Goal: Task Accomplishment & Management: Manage account settings

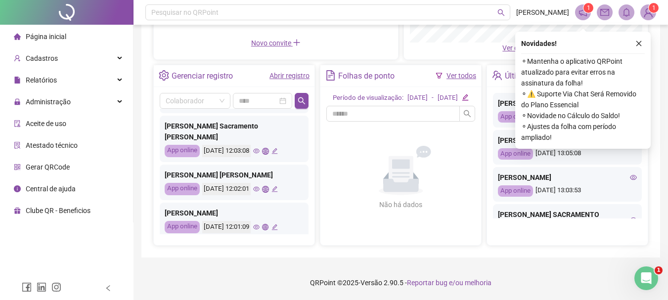
scroll to position [465, 0]
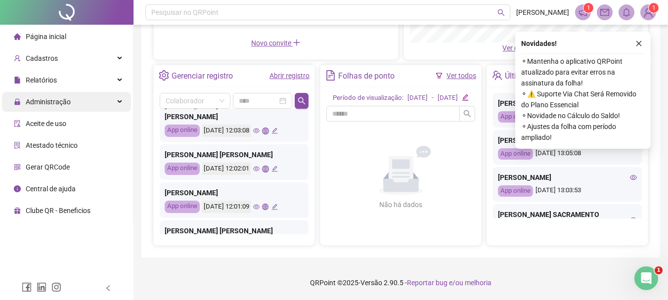
click at [79, 106] on div "Administração" at bounding box center [66, 102] width 129 height 20
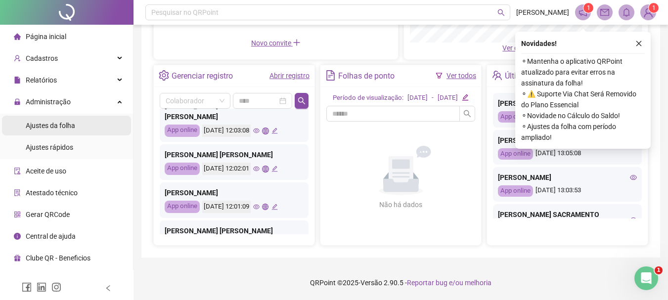
click at [73, 127] on span "Ajustes da folha" at bounding box center [50, 126] width 49 height 8
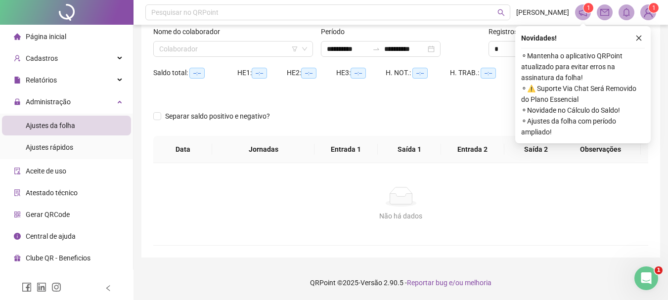
scroll to position [65, 0]
click at [178, 50] on input "search" at bounding box center [228, 49] width 139 height 15
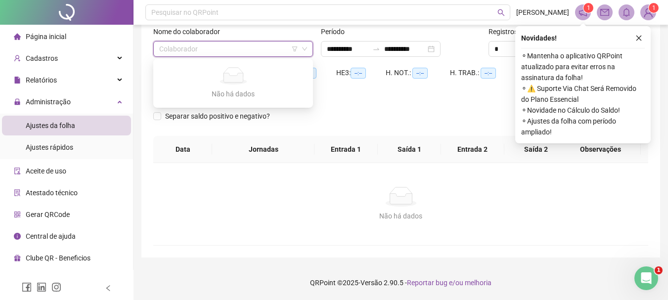
type input "**********"
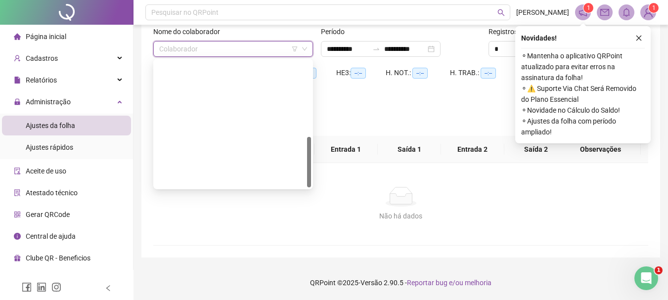
scroll to position [190, 0]
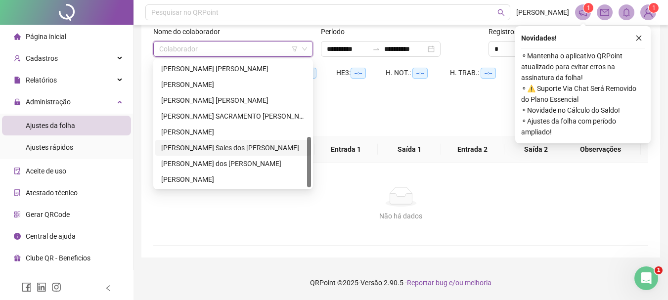
click at [193, 149] on div "Pedro Henrique Sales dos Santos" at bounding box center [233, 147] width 144 height 11
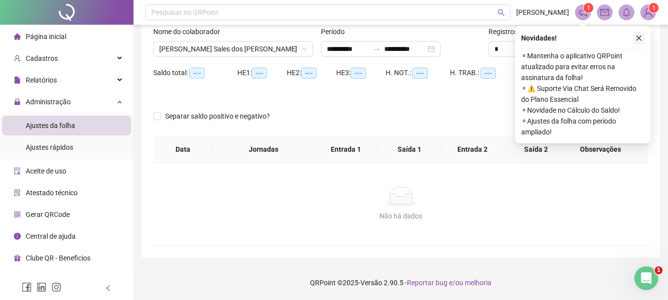
click at [638, 40] on icon "close" at bounding box center [638, 38] width 7 height 7
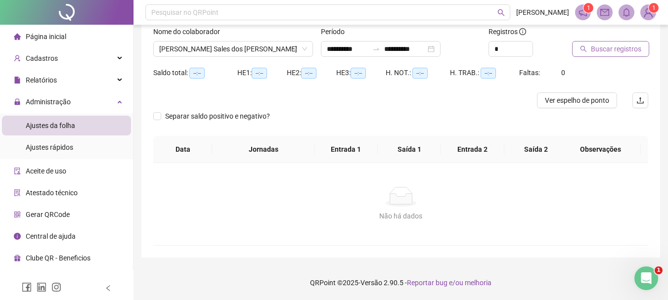
click at [592, 52] on span "Buscar registros" at bounding box center [615, 48] width 50 height 11
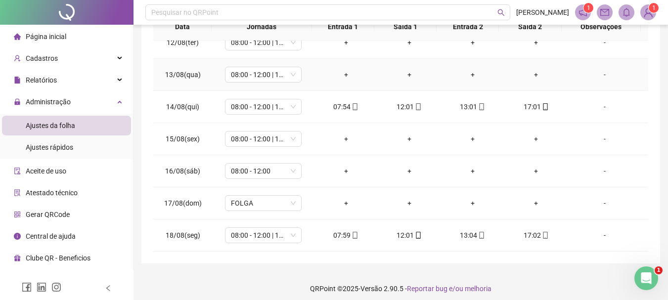
scroll to position [193, 0]
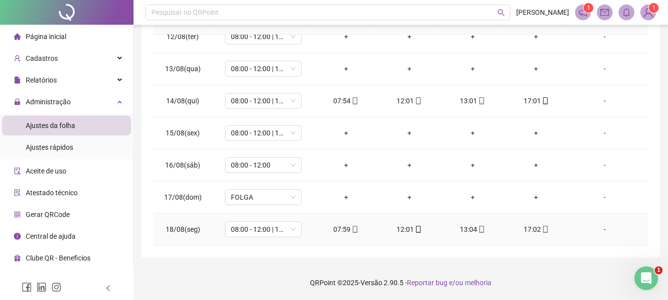
click at [532, 229] on div "17:02" at bounding box center [535, 229] width 47 height 11
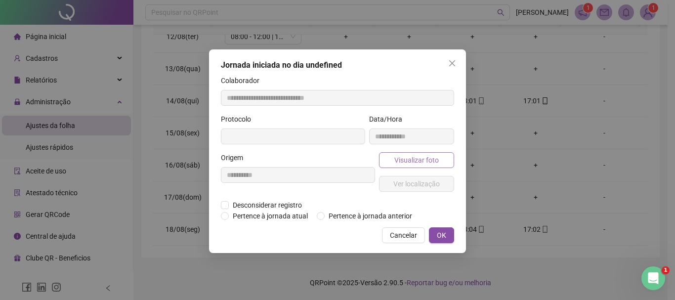
click at [415, 162] on span "Visualizar foto" at bounding box center [416, 160] width 44 height 11
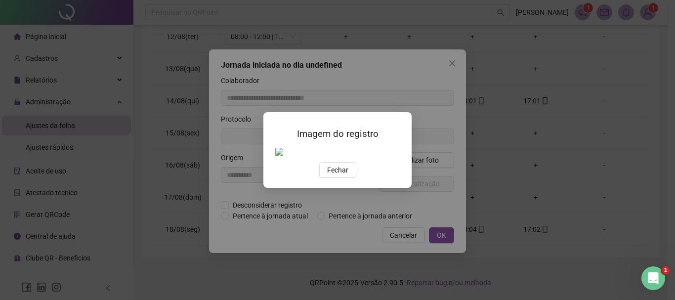
type input "**********"
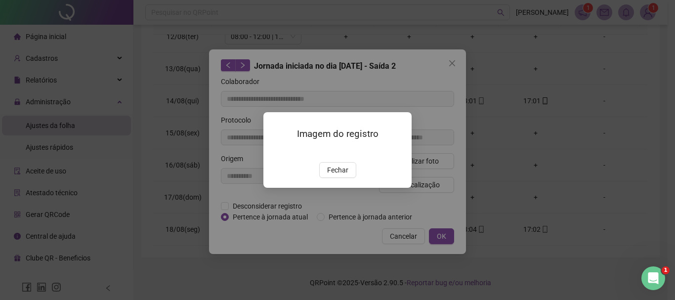
click at [275, 152] on img at bounding box center [275, 152] width 0 height 0
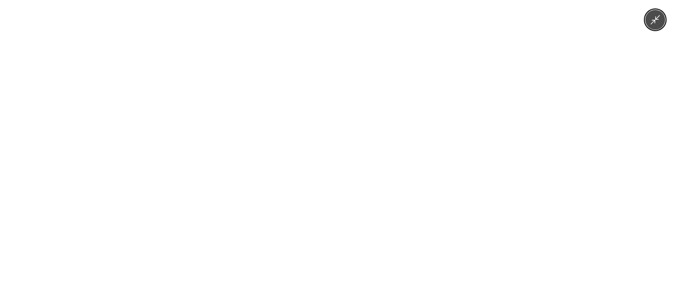
click at [224, 173] on div at bounding box center [337, 150] width 675 height 300
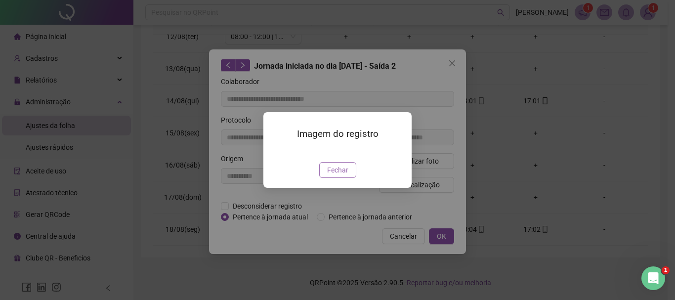
click at [349, 178] on button "Fechar" at bounding box center [337, 170] width 37 height 16
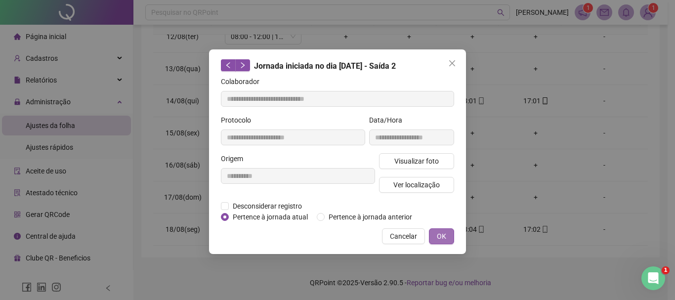
click at [447, 232] on button "OK" at bounding box center [441, 236] width 25 height 16
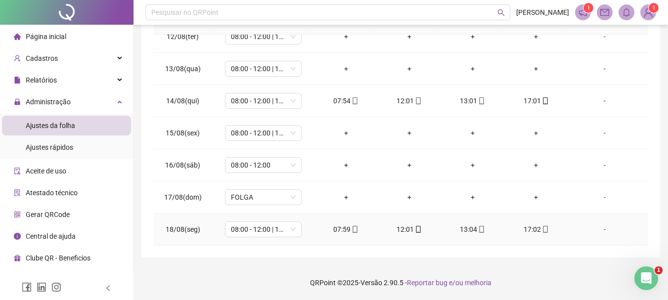
click at [465, 230] on div "13:04" at bounding box center [472, 229] width 47 height 11
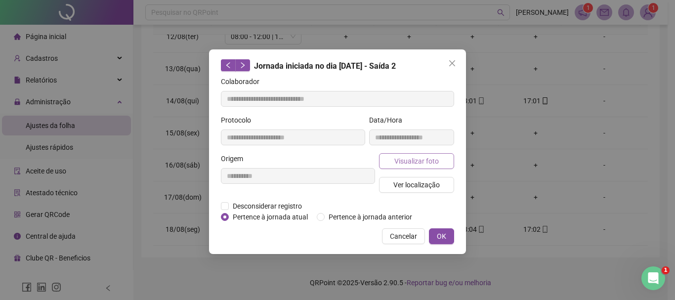
click at [411, 161] on span "Visualizar foto" at bounding box center [416, 161] width 44 height 11
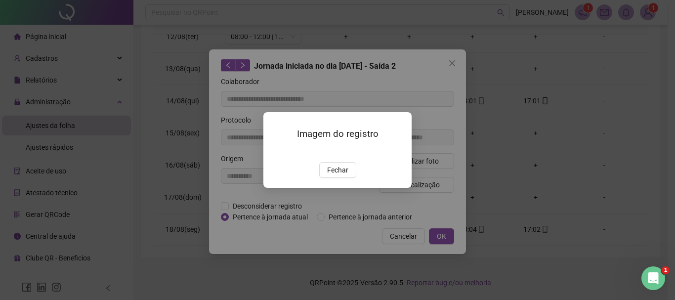
type input "**********"
click at [275, 152] on img at bounding box center [275, 152] width 0 height 0
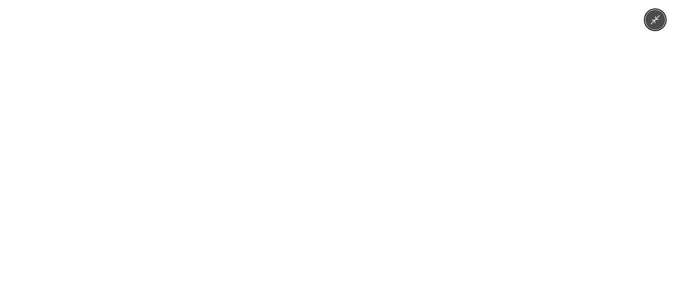
click at [420, 159] on div at bounding box center [337, 150] width 675 height 300
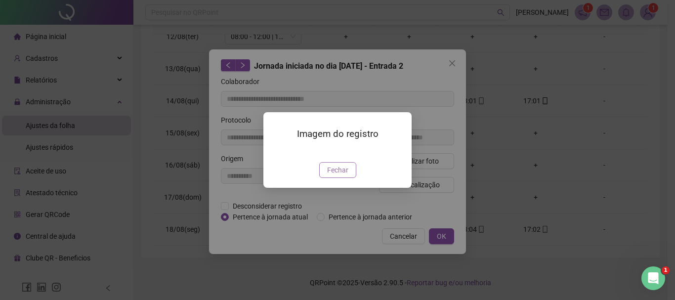
click at [340, 175] on span "Fechar" at bounding box center [337, 170] width 21 height 11
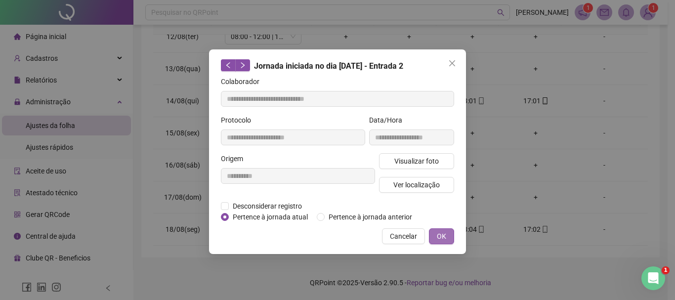
click at [445, 231] on span "OK" at bounding box center [441, 236] width 9 height 11
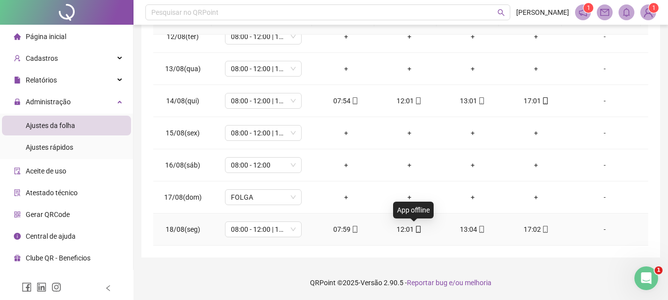
click at [416, 226] on icon "mobile" at bounding box center [418, 229] width 4 height 7
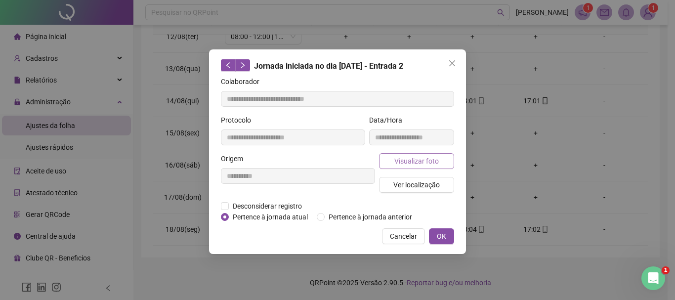
click at [417, 165] on span "Visualizar foto" at bounding box center [416, 161] width 44 height 11
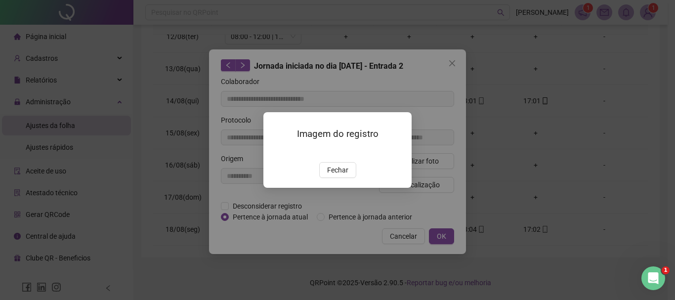
click at [275, 152] on img at bounding box center [275, 152] width 0 height 0
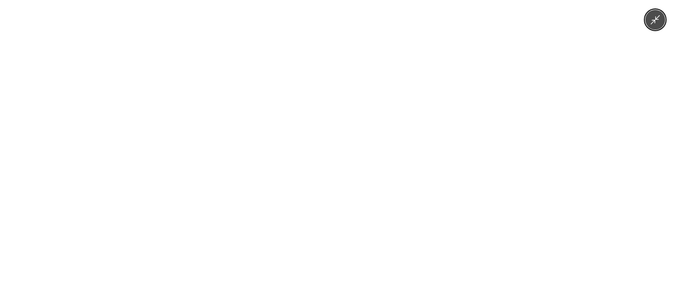
type input "**********"
click at [335, 168] on img at bounding box center [337, 150] width 139 height 300
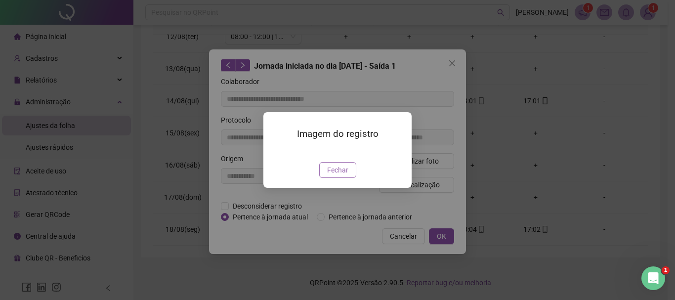
click at [344, 175] on span "Fechar" at bounding box center [337, 170] width 21 height 11
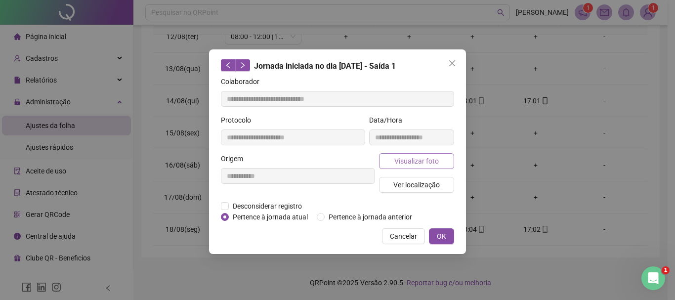
click at [420, 164] on span "Visualizar foto" at bounding box center [416, 161] width 44 height 11
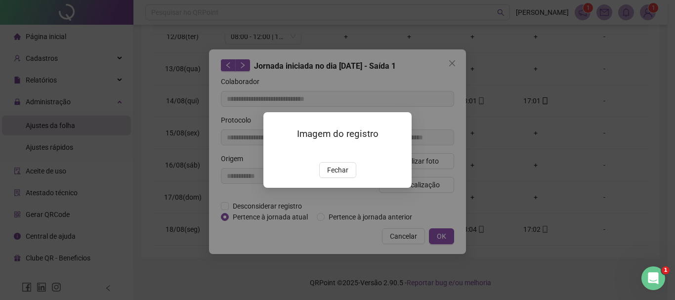
click at [275, 152] on img at bounding box center [275, 152] width 0 height 0
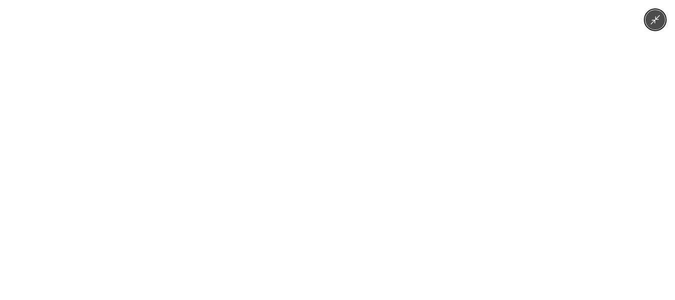
click at [309, 171] on img at bounding box center [337, 150] width 139 height 300
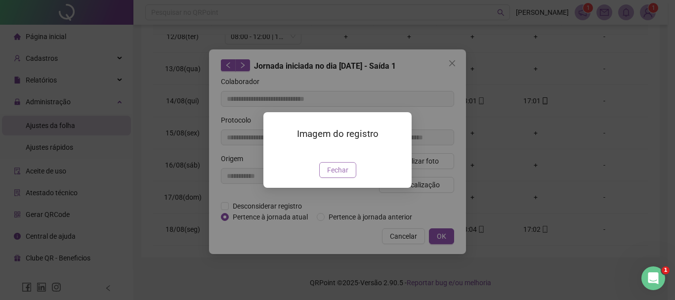
click at [325, 178] on button "Fechar" at bounding box center [337, 170] width 37 height 16
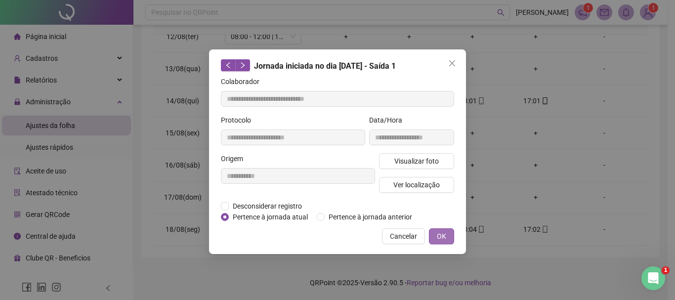
click at [445, 241] on span "OK" at bounding box center [441, 236] width 9 height 11
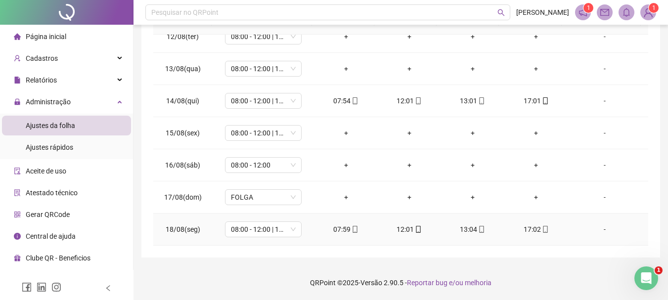
click at [343, 232] on div "07:59" at bounding box center [345, 229] width 47 height 11
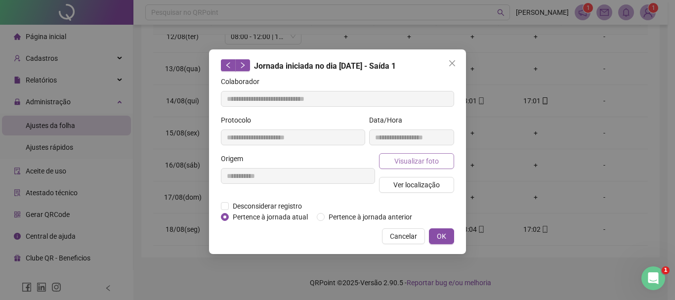
click at [388, 156] on button "Visualizar foto" at bounding box center [416, 161] width 75 height 16
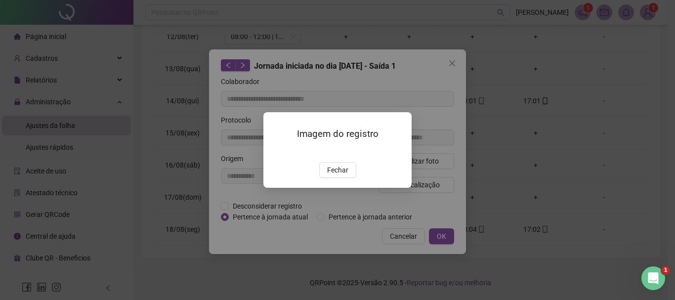
type input "**********"
click at [275, 152] on img at bounding box center [275, 152] width 0 height 0
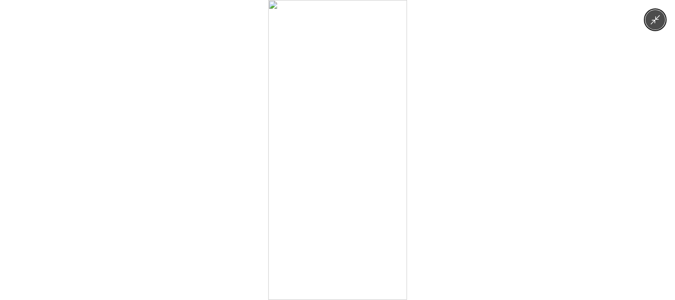
click at [317, 170] on img at bounding box center [337, 150] width 139 height 300
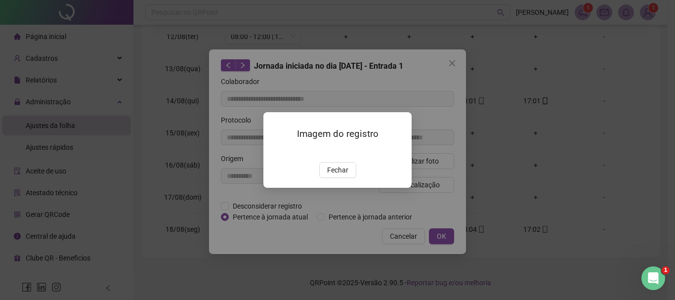
click at [275, 152] on img at bounding box center [275, 152] width 0 height 0
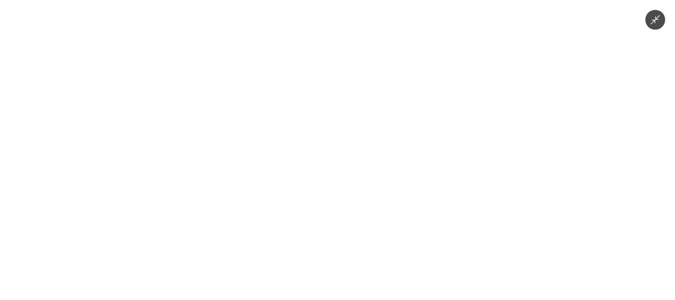
click at [321, 174] on img at bounding box center [337, 150] width 139 height 300
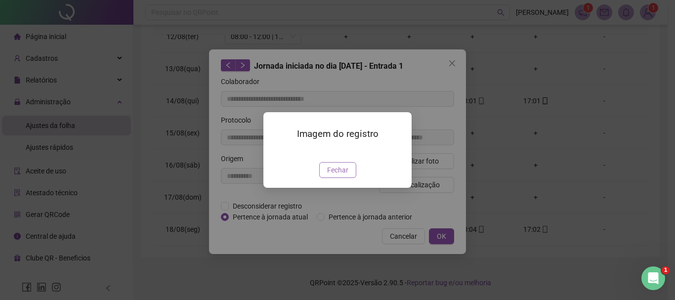
click at [336, 175] on span "Fechar" at bounding box center [337, 170] width 21 height 11
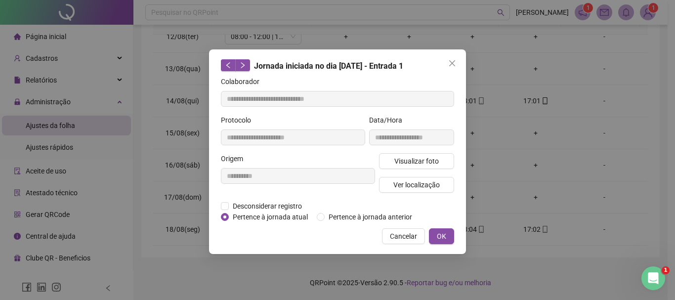
click at [449, 237] on button "OK" at bounding box center [441, 236] width 25 height 16
